Goal: Task Accomplishment & Management: Manage account settings

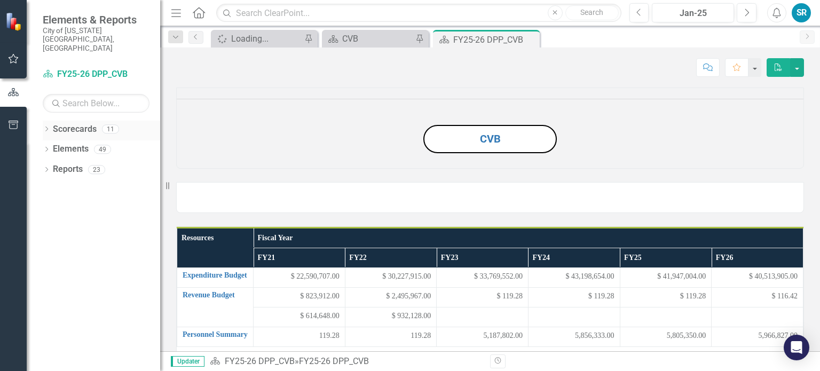
click at [63, 123] on link "Scorecards" at bounding box center [75, 129] width 44 height 12
click at [44, 127] on icon "Dropdown" at bounding box center [46, 130] width 7 height 6
click at [85, 143] on link "Budget Tracker" at bounding box center [109, 149] width 101 height 12
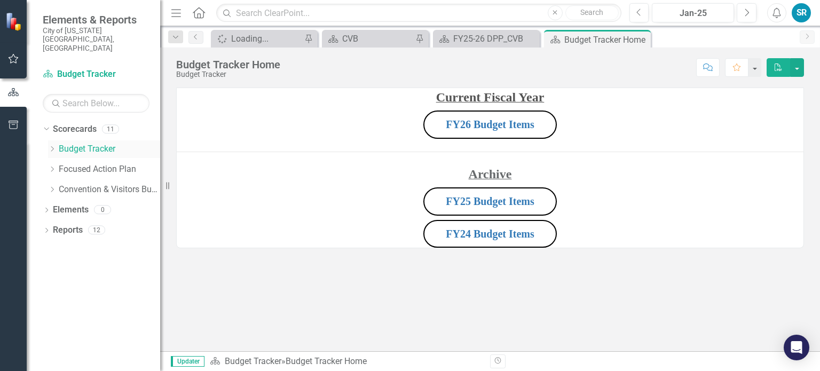
click at [54, 146] on icon "Dropdown" at bounding box center [52, 149] width 8 height 6
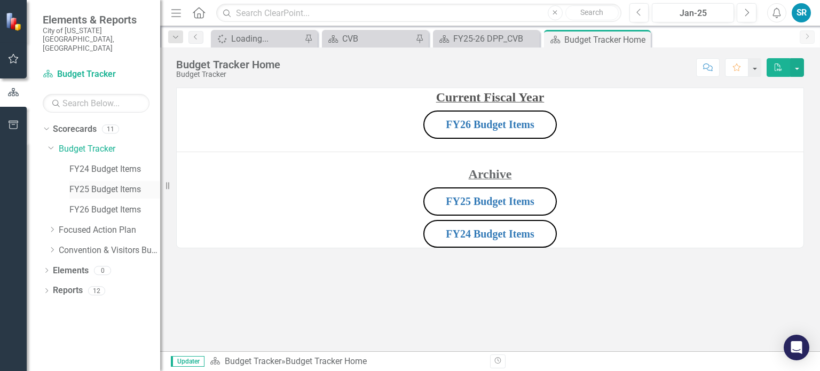
click at [93, 184] on link "FY25 Budget Items" at bounding box center [114, 190] width 91 height 12
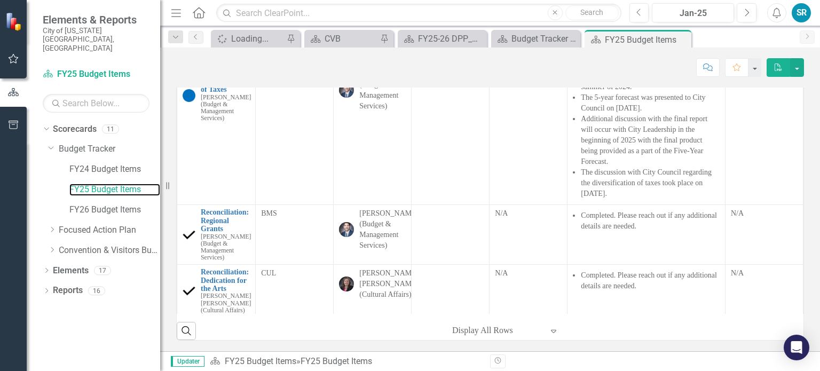
scroll to position [243, 0]
click at [115, 204] on link "FY26 Budget Items" at bounding box center [114, 210] width 91 height 12
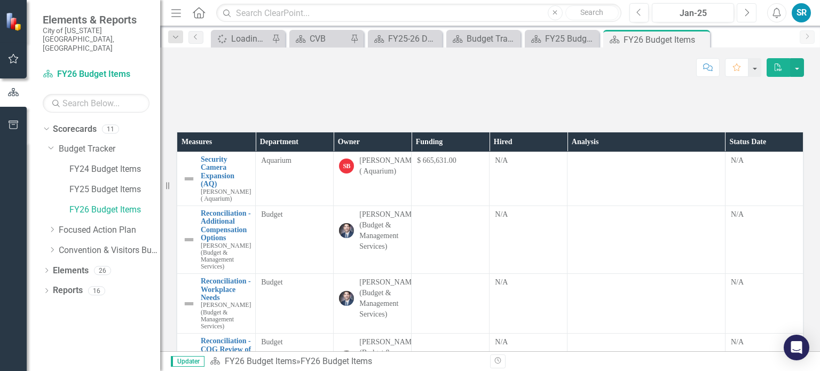
click at [750, 13] on button "Next" at bounding box center [746, 12] width 20 height 19
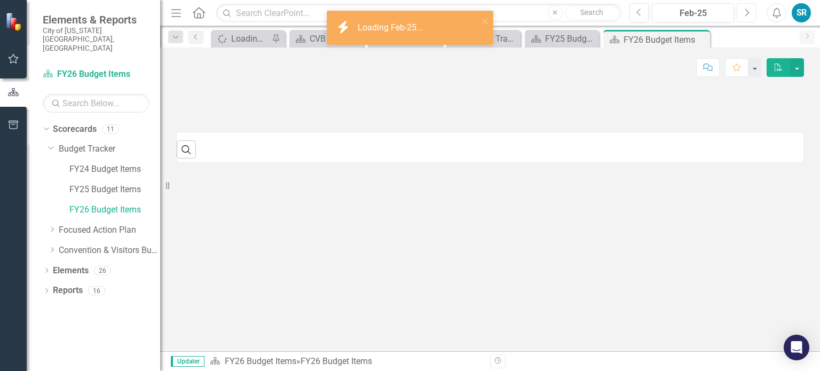
click at [750, 13] on button "Next" at bounding box center [746, 12] width 20 height 19
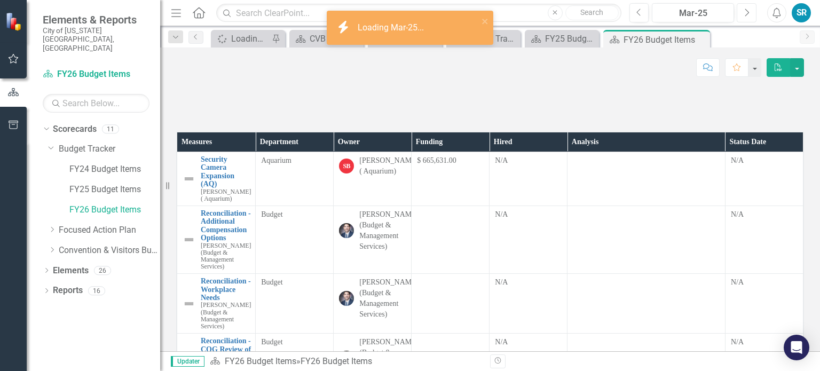
click at [750, 13] on button "Next" at bounding box center [746, 12] width 20 height 19
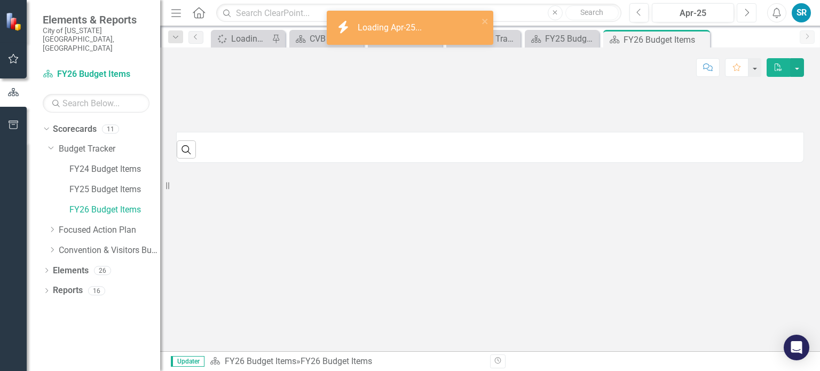
click at [750, 13] on button "Next" at bounding box center [746, 12] width 20 height 19
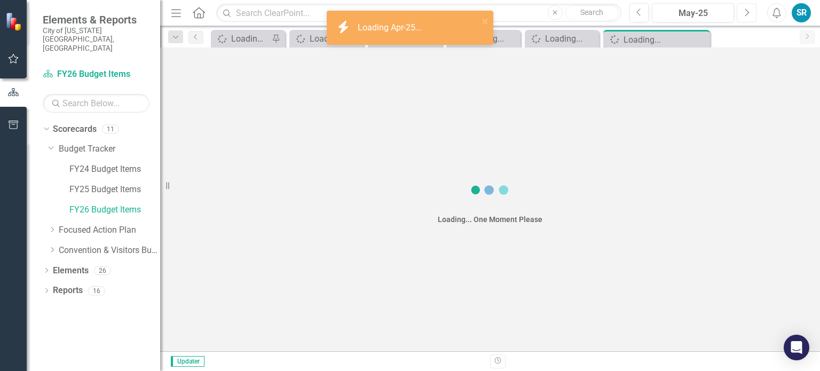
click at [750, 13] on button "Next" at bounding box center [746, 12] width 20 height 19
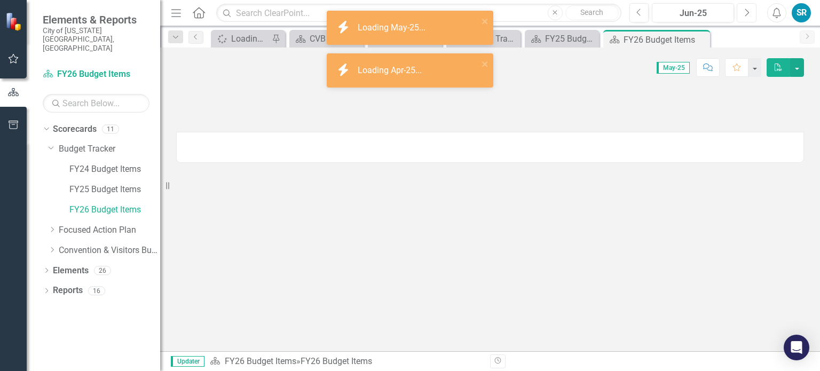
click at [750, 13] on button "Next" at bounding box center [746, 12] width 20 height 19
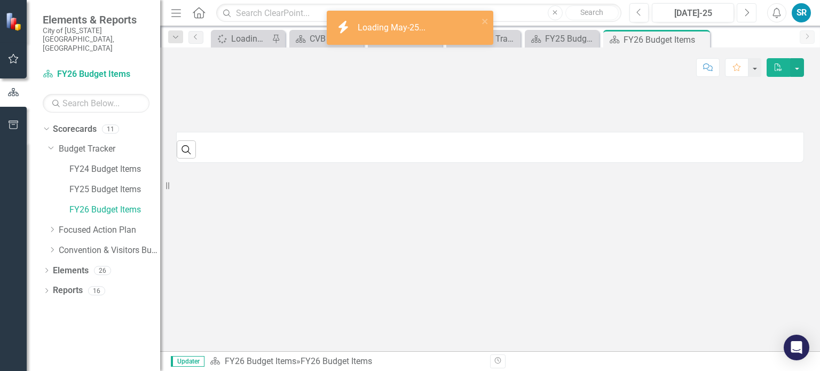
click at [750, 13] on button "Next" at bounding box center [746, 12] width 20 height 19
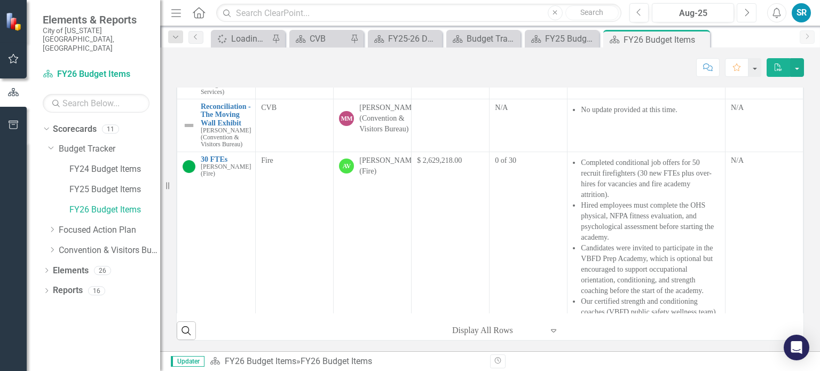
scroll to position [203, 0]
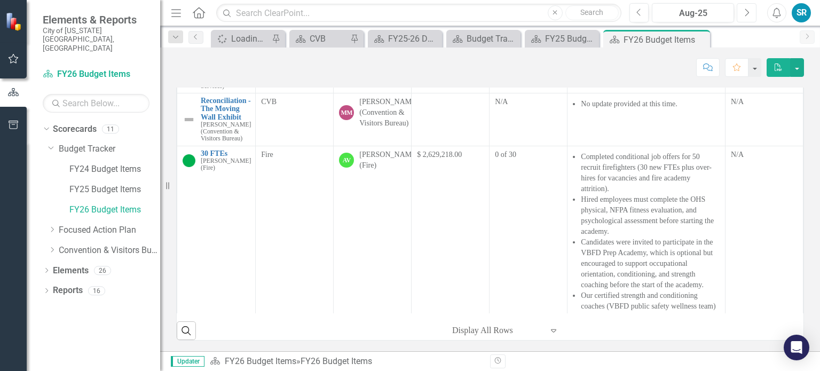
click at [748, 10] on icon "Next" at bounding box center [746, 13] width 6 height 10
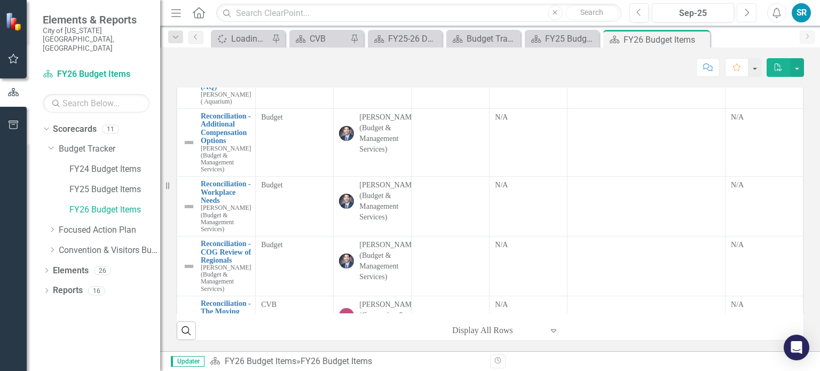
scroll to position [174, 0]
click at [563, 35] on div "FY25 Budget Items" at bounding box center [564, 38] width 38 height 13
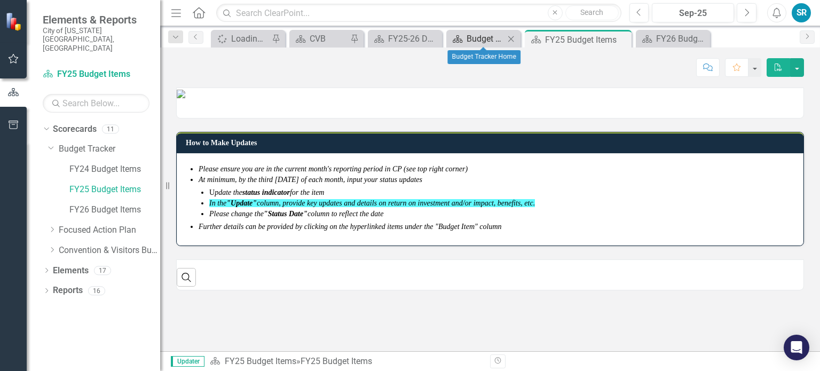
click at [504, 38] on div "Close" at bounding box center [510, 38] width 13 height 13
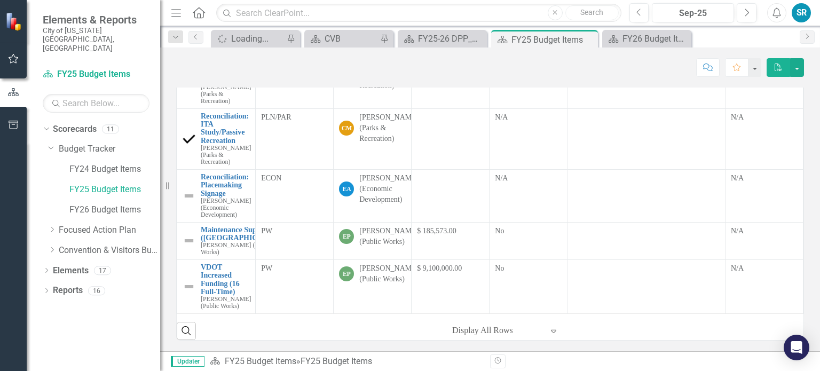
scroll to position [732, 0]
click at [590, 41] on icon "Close" at bounding box center [587, 39] width 11 height 9
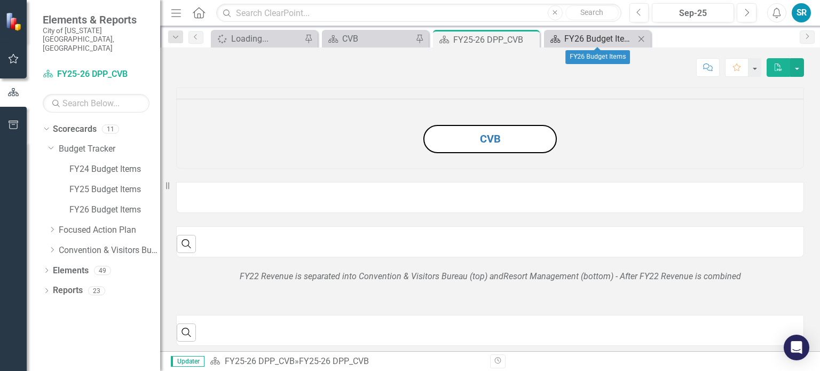
click at [595, 44] on div "FY26 Budget Items" at bounding box center [599, 38] width 70 height 13
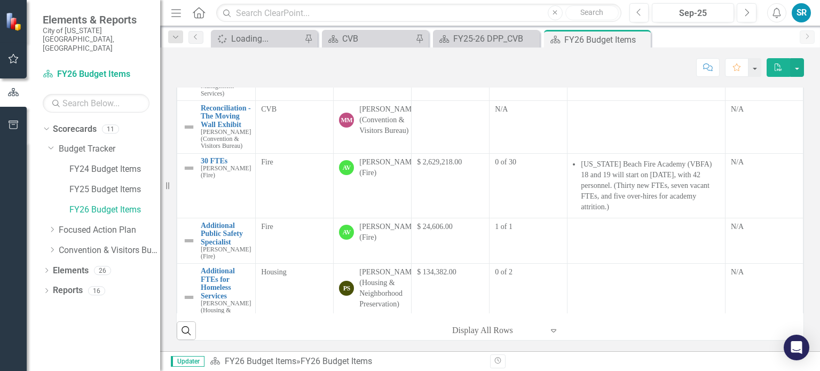
scroll to position [190, 0]
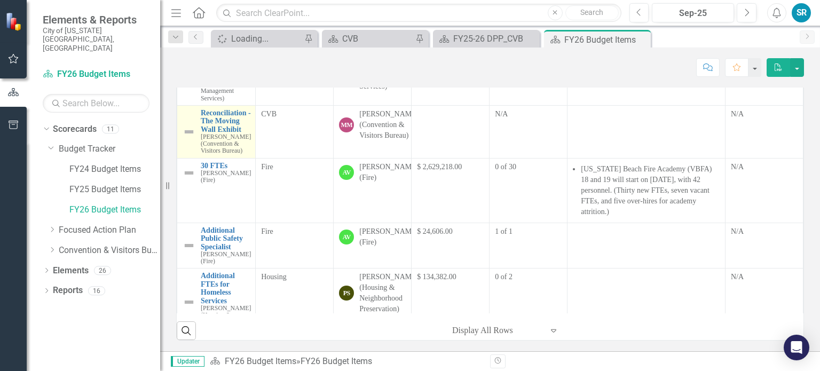
click at [189, 138] on img at bounding box center [188, 131] width 13 height 13
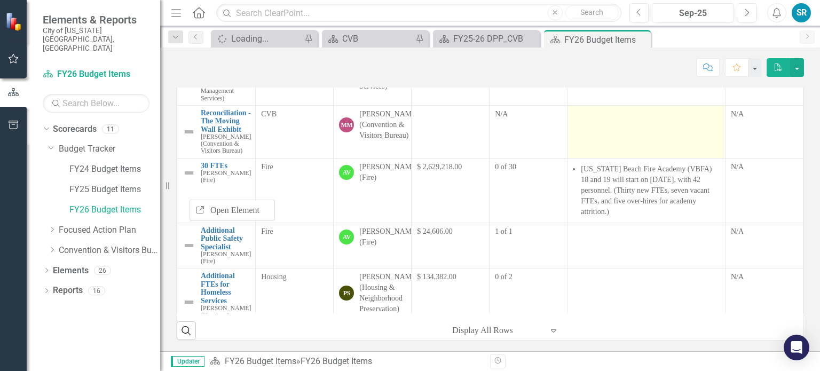
click at [597, 158] on td at bounding box center [646, 131] width 158 height 53
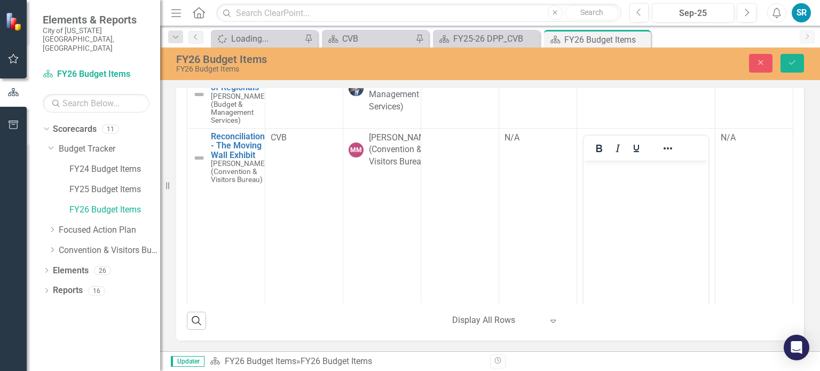
scroll to position [188, 0]
click at [648, 202] on body "Rich Text Area. Press ALT-0 for help." at bounding box center [645, 240] width 125 height 160
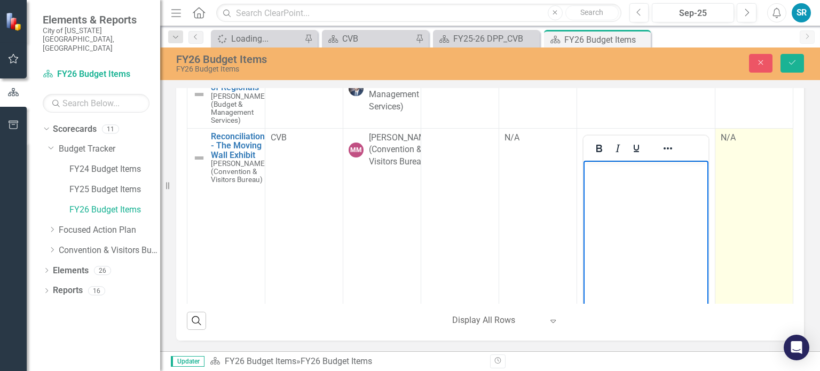
click at [724, 144] on div "N/A" at bounding box center [753, 138] width 67 height 12
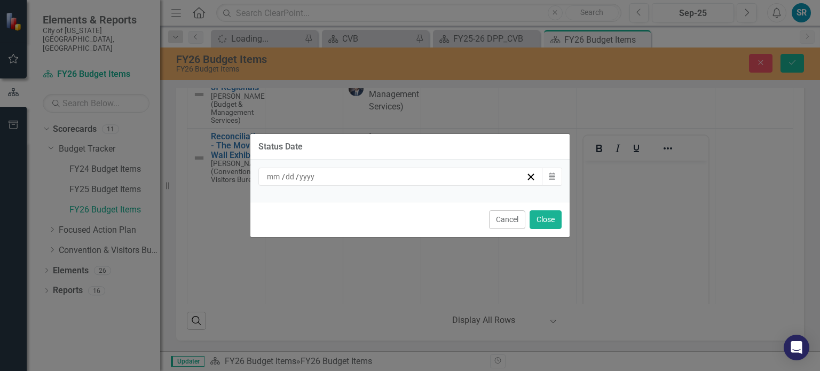
click at [469, 177] on div "/ /" at bounding box center [395, 176] width 260 height 11
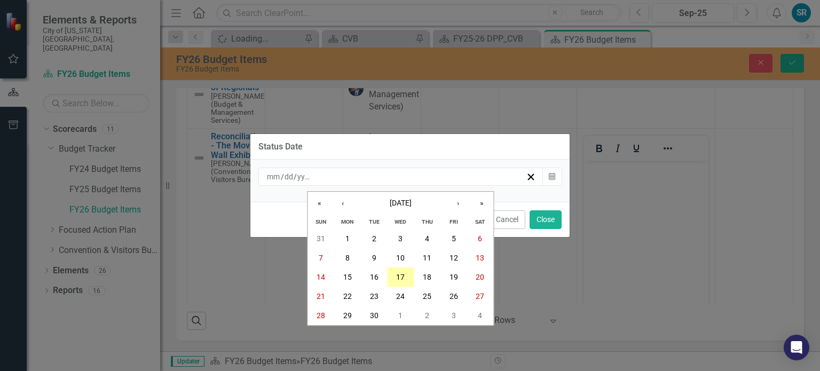
click at [399, 273] on abbr "17" at bounding box center [400, 277] width 9 height 9
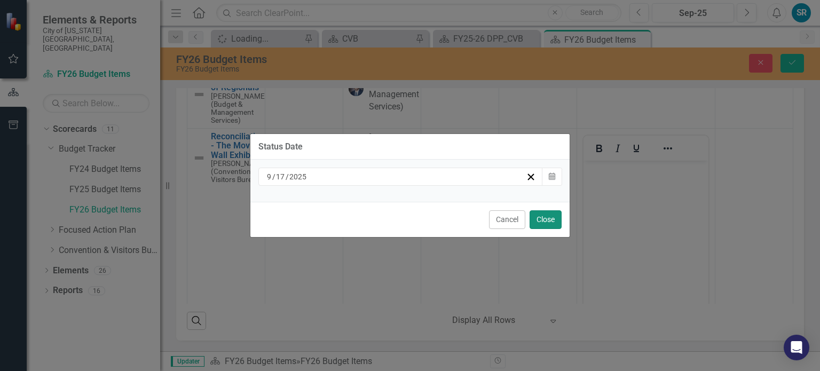
click at [551, 216] on button "Close" at bounding box center [545, 219] width 32 height 19
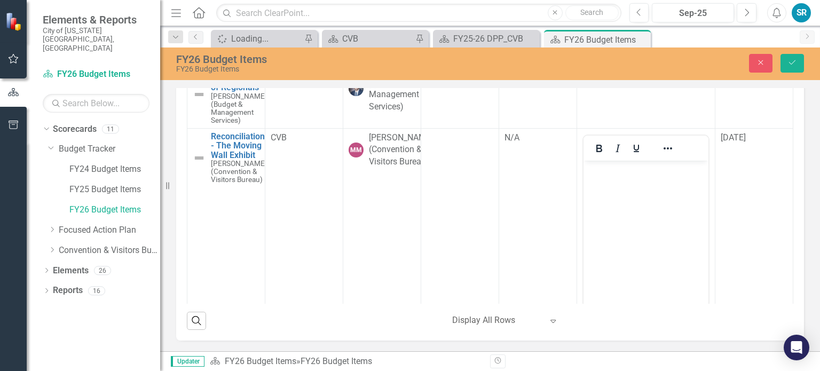
scroll to position [218, 0]
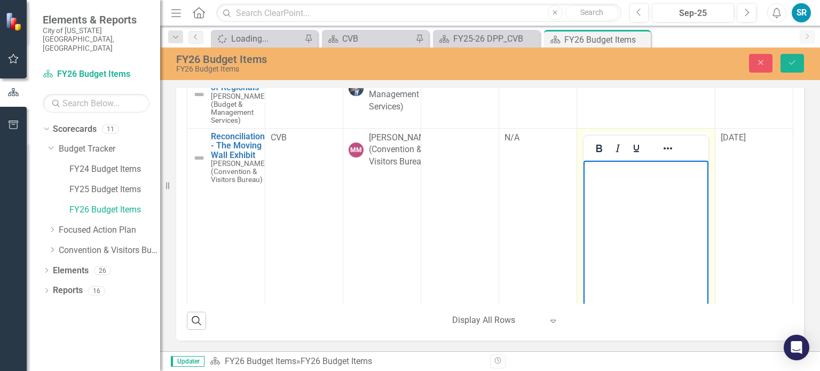
click at [639, 196] on body "Rich Text Area. Press ALT-0 for help." at bounding box center [645, 240] width 125 height 160
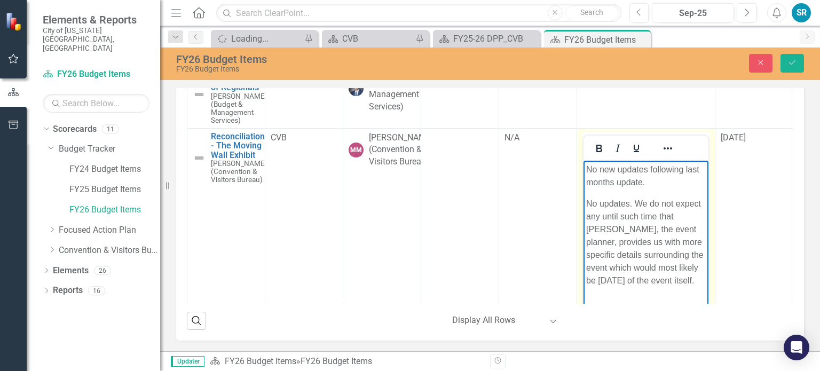
click at [667, 173] on p "No new updates following last months update." at bounding box center [645, 176] width 120 height 26
click at [663, 176] on p "No new updates following last months update." at bounding box center [645, 176] width 120 height 26
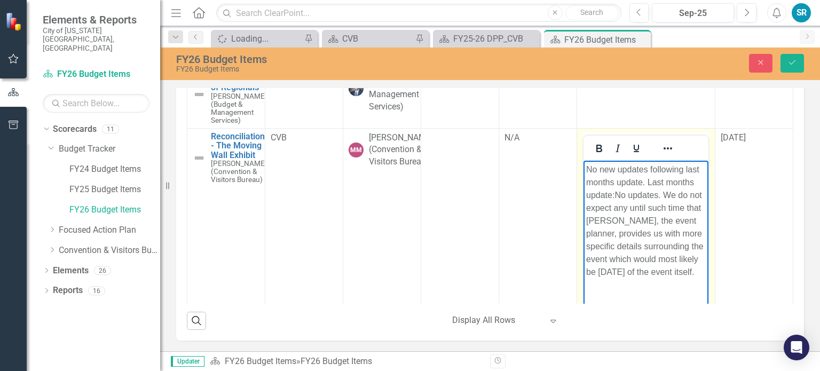
click at [643, 278] on p "No new updates following last months update. Last months update: No updates. We…" at bounding box center [645, 220] width 120 height 115
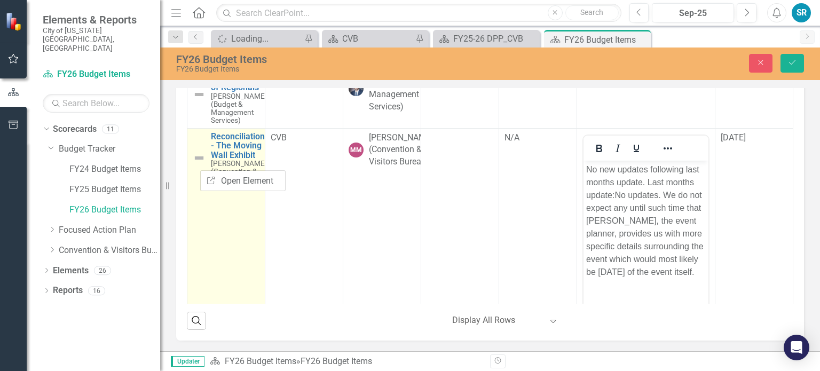
click at [201, 163] on img at bounding box center [199, 158] width 13 height 13
click at [199, 164] on img at bounding box center [199, 158] width 13 height 13
click at [211, 163] on icon "Expand" at bounding box center [216, 158] width 11 height 9
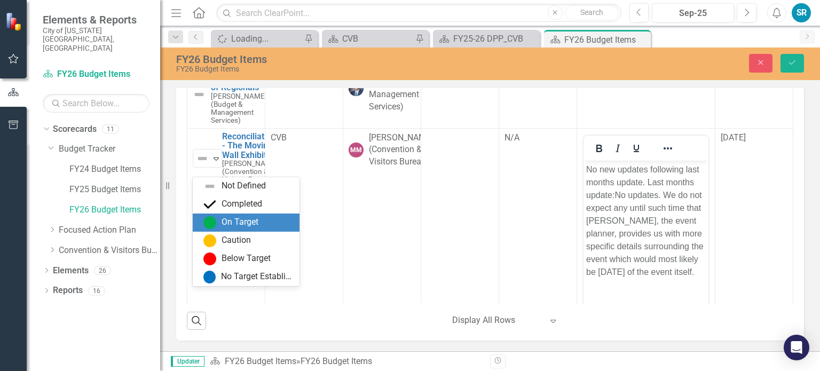
click at [224, 221] on div "On Target" at bounding box center [239, 222] width 37 height 12
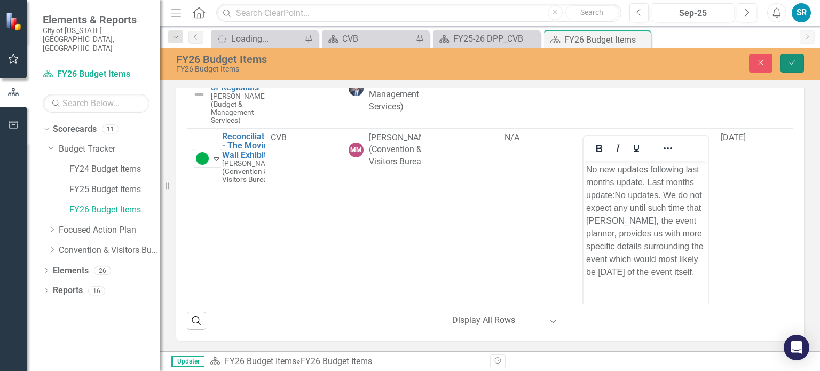
click at [793, 63] on icon "Save" at bounding box center [792, 62] width 10 height 7
